Goal: Check status: Check status

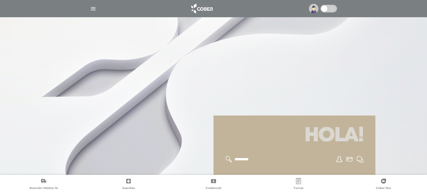
scroll to position [61, 0]
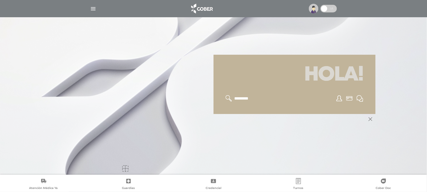
click at [313, 7] on img at bounding box center [314, 9] width 10 height 10
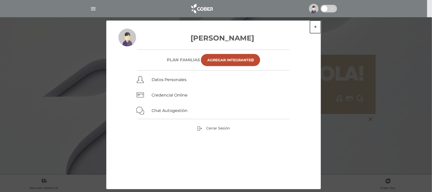
click at [313, 27] on button "×" at bounding box center [315, 26] width 11 height 13
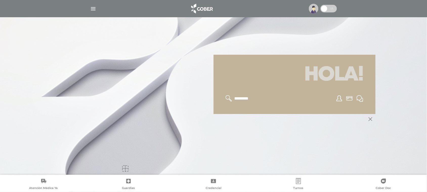
click at [93, 8] on img "button" at bounding box center [93, 9] width 6 height 6
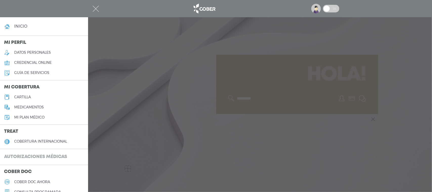
click at [45, 158] on h3 "Autorizaciones médicas" at bounding box center [35, 157] width 71 height 10
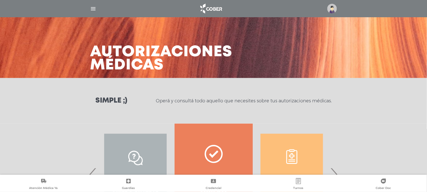
scroll to position [62, 0]
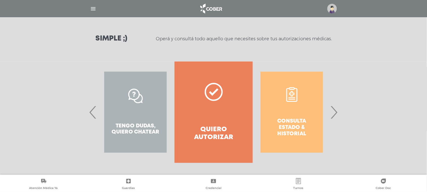
click at [333, 111] on span "›" at bounding box center [334, 111] width 10 height 27
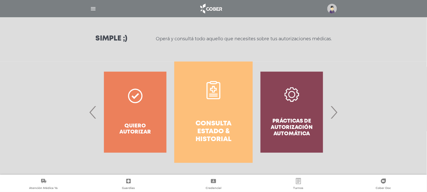
click at [222, 114] on link "Consulta estado & historial" at bounding box center [213, 111] width 78 height 101
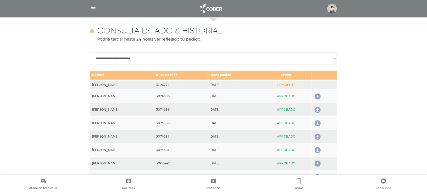
scroll to position [224, 0]
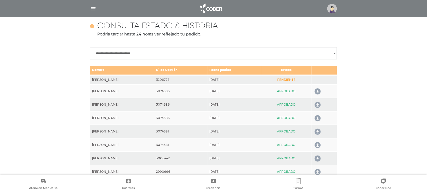
click at [166, 79] on td "3206778" at bounding box center [180, 79] width 53 height 9
copy td "3206778"
